Goal: Find specific page/section: Find specific page/section

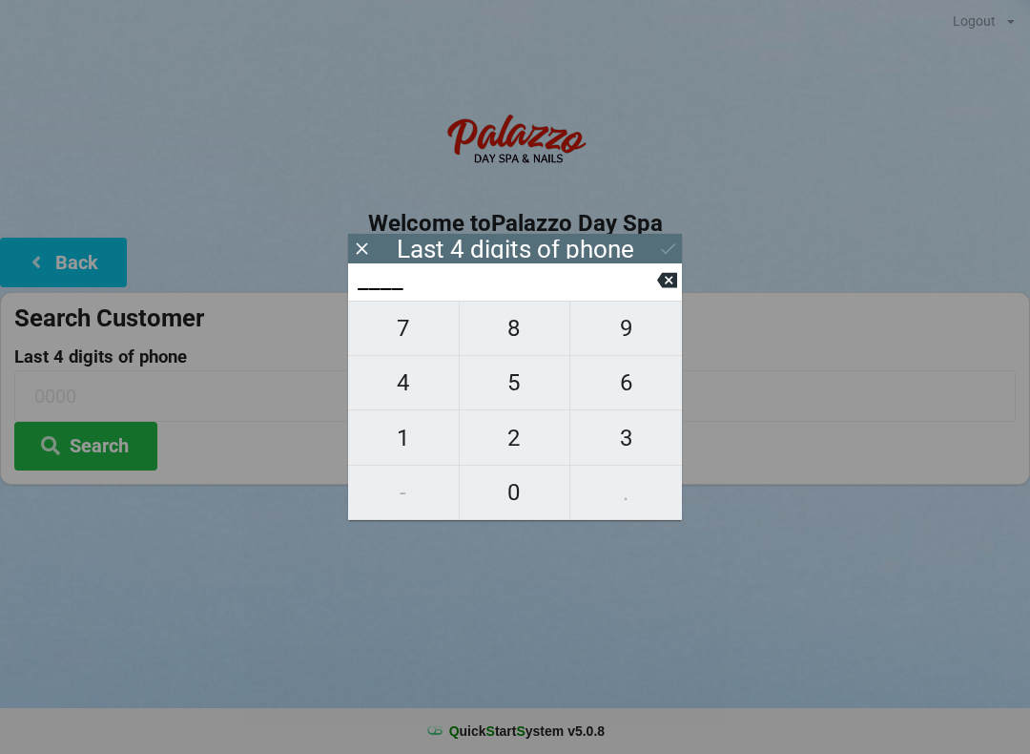
click at [535, 338] on span "8" at bounding box center [515, 328] width 111 height 40
type input "8___"
click at [521, 456] on span "2" at bounding box center [515, 438] width 111 height 40
type input "82__"
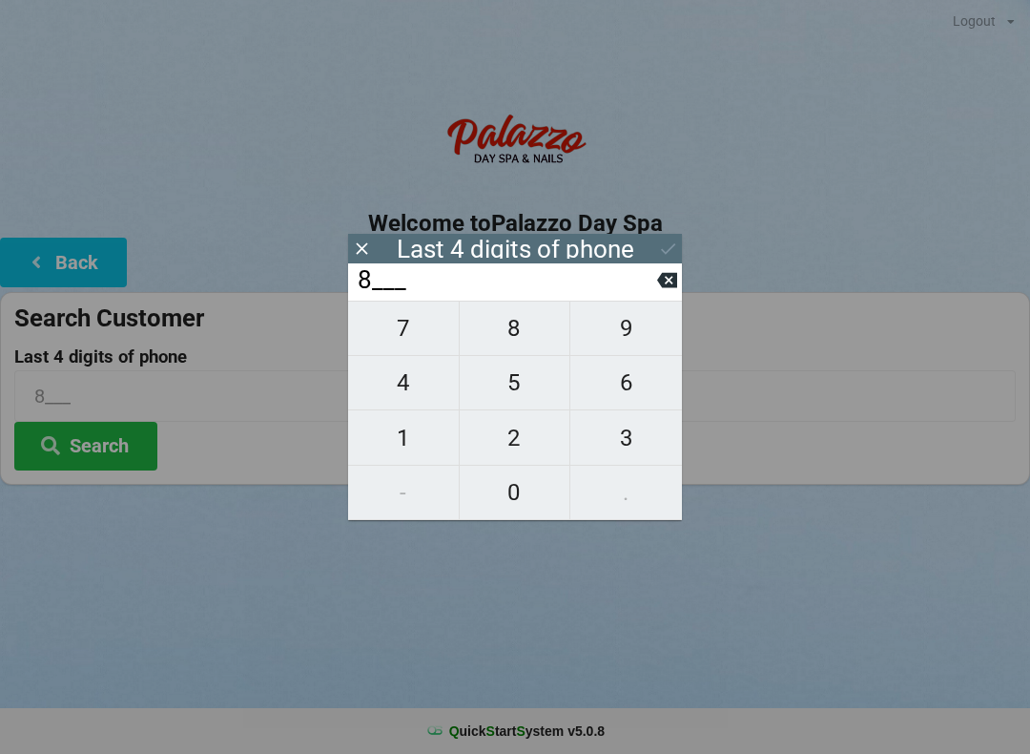
type input "82__"
click at [507, 398] on span "5" at bounding box center [515, 382] width 111 height 40
type input "825_"
click at [514, 398] on span "5" at bounding box center [515, 382] width 111 height 40
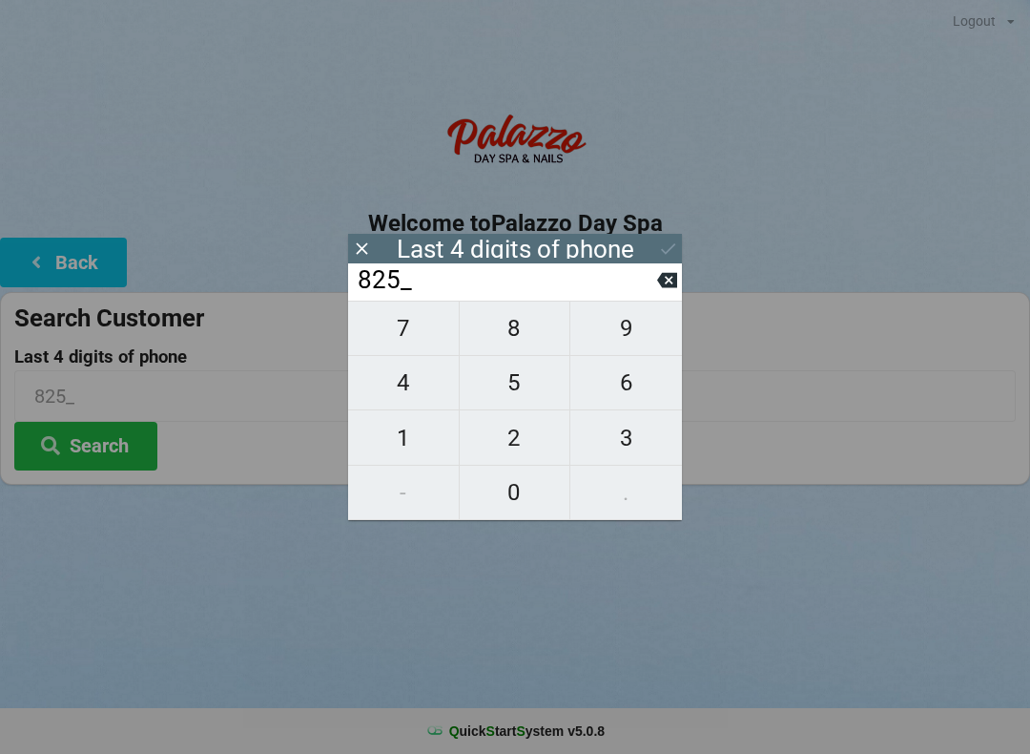
type input "8255"
click at [106, 452] on button "Search" at bounding box center [85, 446] width 143 height 49
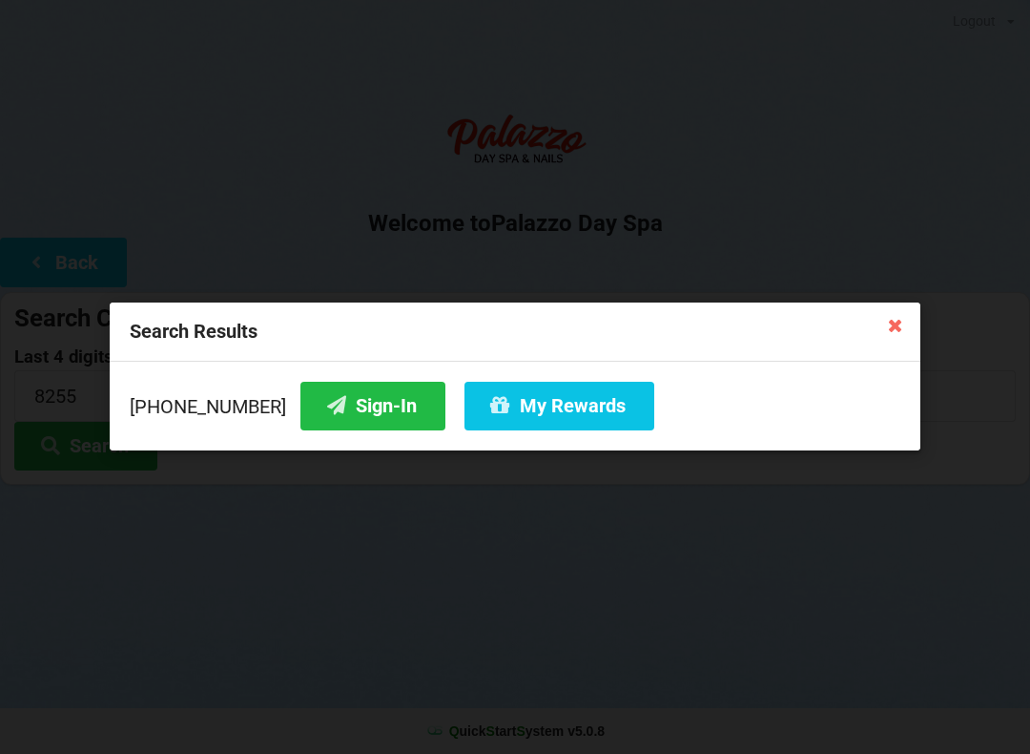
click at [318, 423] on button "Sign-In" at bounding box center [372, 406] width 145 height 49
